Goal: Find specific page/section: Locate a particular part of the current website

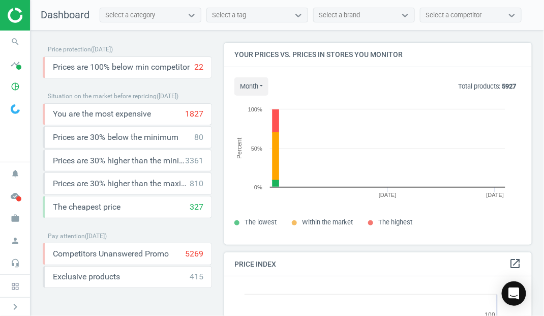
scroll to position [217, 316]
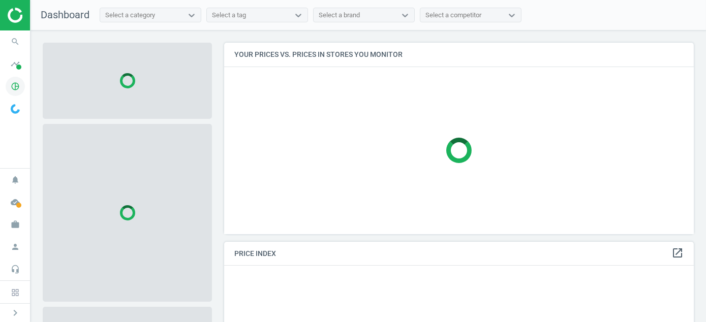
click at [17, 84] on icon "pie_chart_outlined" at bounding box center [15, 86] width 19 height 19
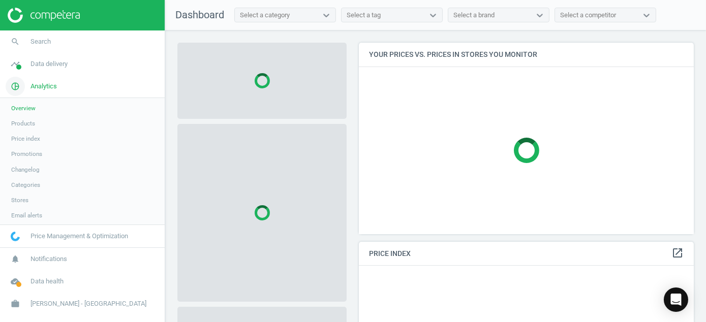
scroll to position [207, 343]
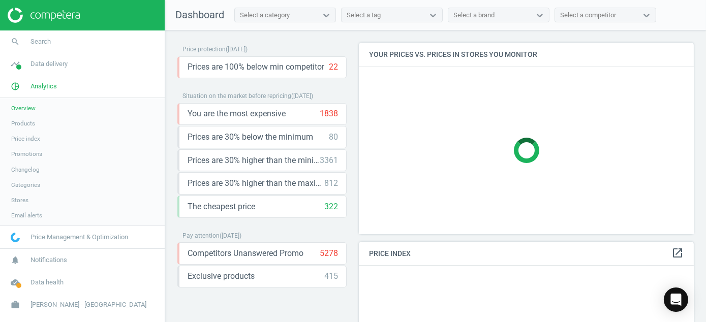
click at [26, 125] on span "Products" at bounding box center [23, 123] width 24 height 8
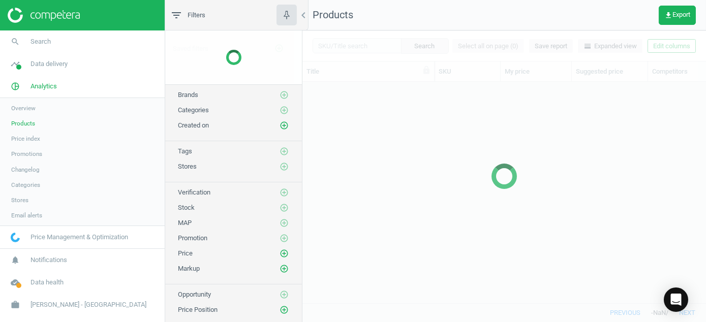
scroll to position [206, 396]
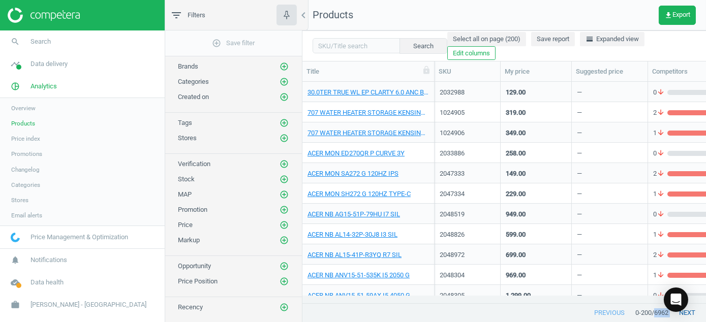
drag, startPoint x: 656, startPoint y: 313, endPoint x: 671, endPoint y: 313, distance: 14.7
click at [545, 313] on div "previous 0 - 200 / 6962 next" at bounding box center [505, 313] width 404 height 18
